Goal: Check status: Check status

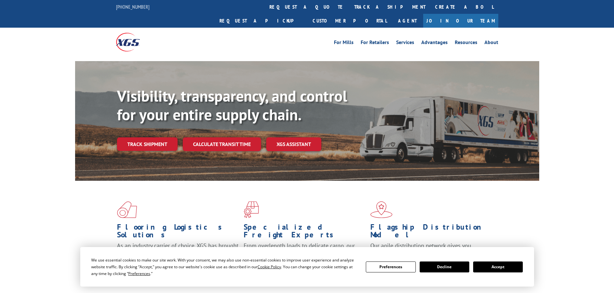
click at [505, 268] on button "Accept" at bounding box center [498, 267] width 50 height 11
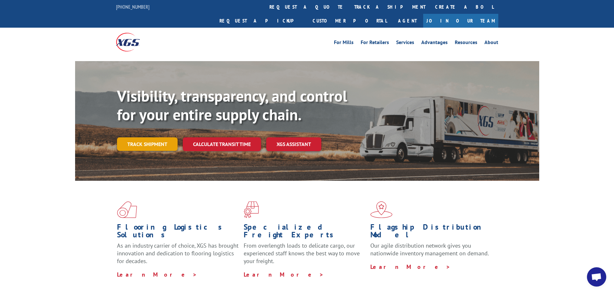
click at [152, 138] on link "Track shipment" at bounding box center [147, 145] width 61 height 14
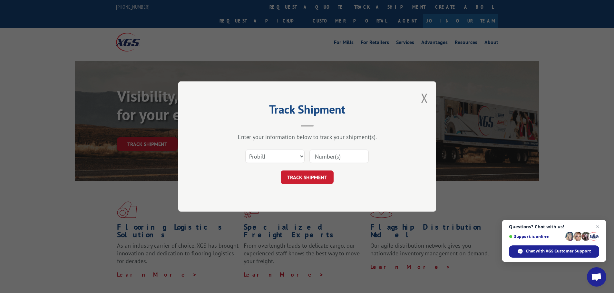
click at [328, 158] on input at bounding box center [338, 157] width 59 height 14
paste input "6396349"
type input "6396349"
click at [296, 177] on button "TRACK SHIPMENT" at bounding box center [307, 178] width 53 height 14
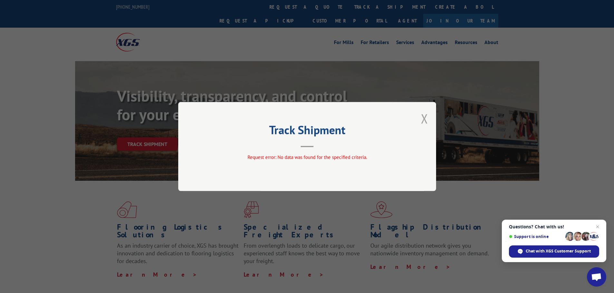
click at [425, 120] on button "Close modal" at bounding box center [424, 118] width 7 height 17
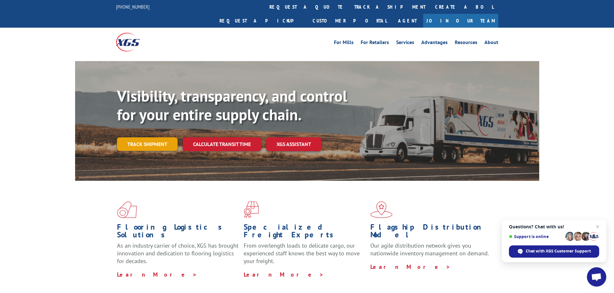
click at [145, 138] on link "Track shipment" at bounding box center [147, 145] width 61 height 14
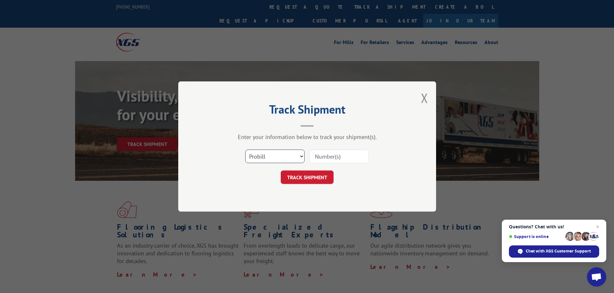
click at [293, 156] on select "Select category... Probill BOL PO" at bounding box center [274, 157] width 59 height 14
select select "bol"
click at [245, 150] on select "Select category... Probill BOL PO" at bounding box center [274, 157] width 59 height 14
click at [319, 157] on input at bounding box center [338, 157] width 59 height 14
paste input "6396349"
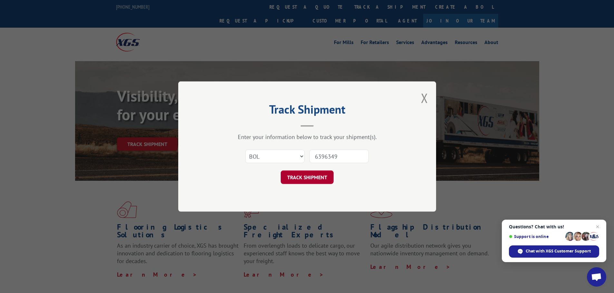
type input "6396349"
click at [302, 176] on button "TRACK SHIPMENT" at bounding box center [307, 178] width 53 height 14
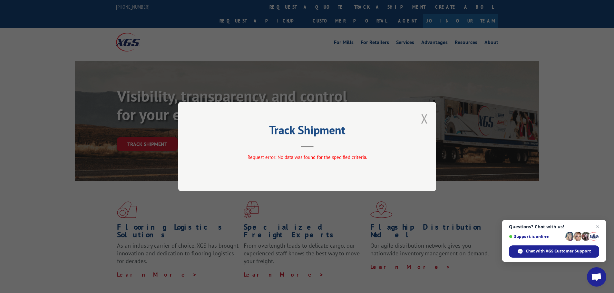
click at [427, 118] on button "Close modal" at bounding box center [424, 118] width 7 height 17
